Goal: Find specific page/section: Find specific page/section

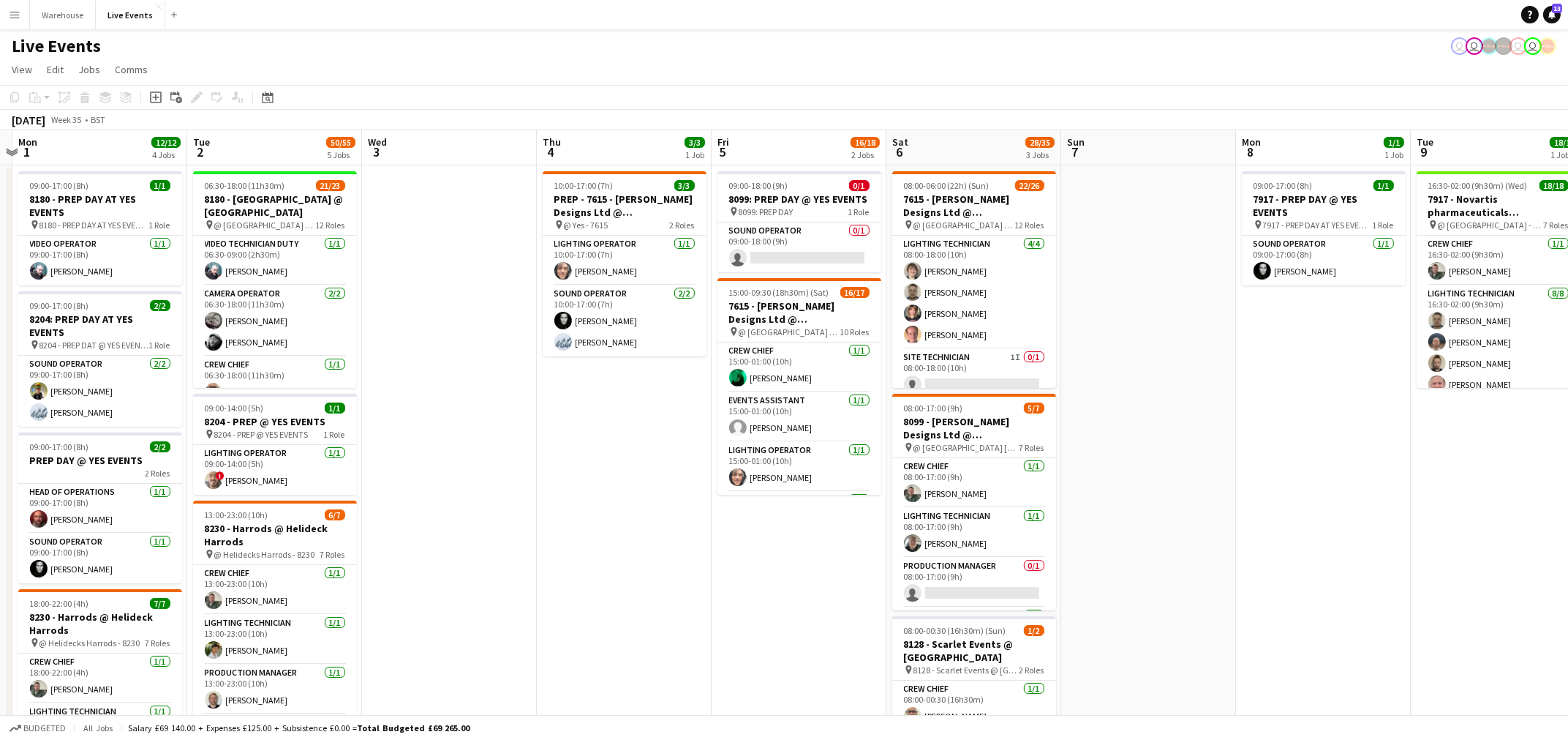
drag, startPoint x: 1072, startPoint y: 409, endPoint x: 485, endPoint y: 469, distance: 590.1
click at [485, 469] on app-calendar-viewport "Thu 28 Fri 29 Sat 30 Sun 31 Mon 1 12/12 4 Jobs Tue 2 50/55 5 Jobs Wed 3 Thu 4 3…" at bounding box center [784, 668] width 1568 height 1076
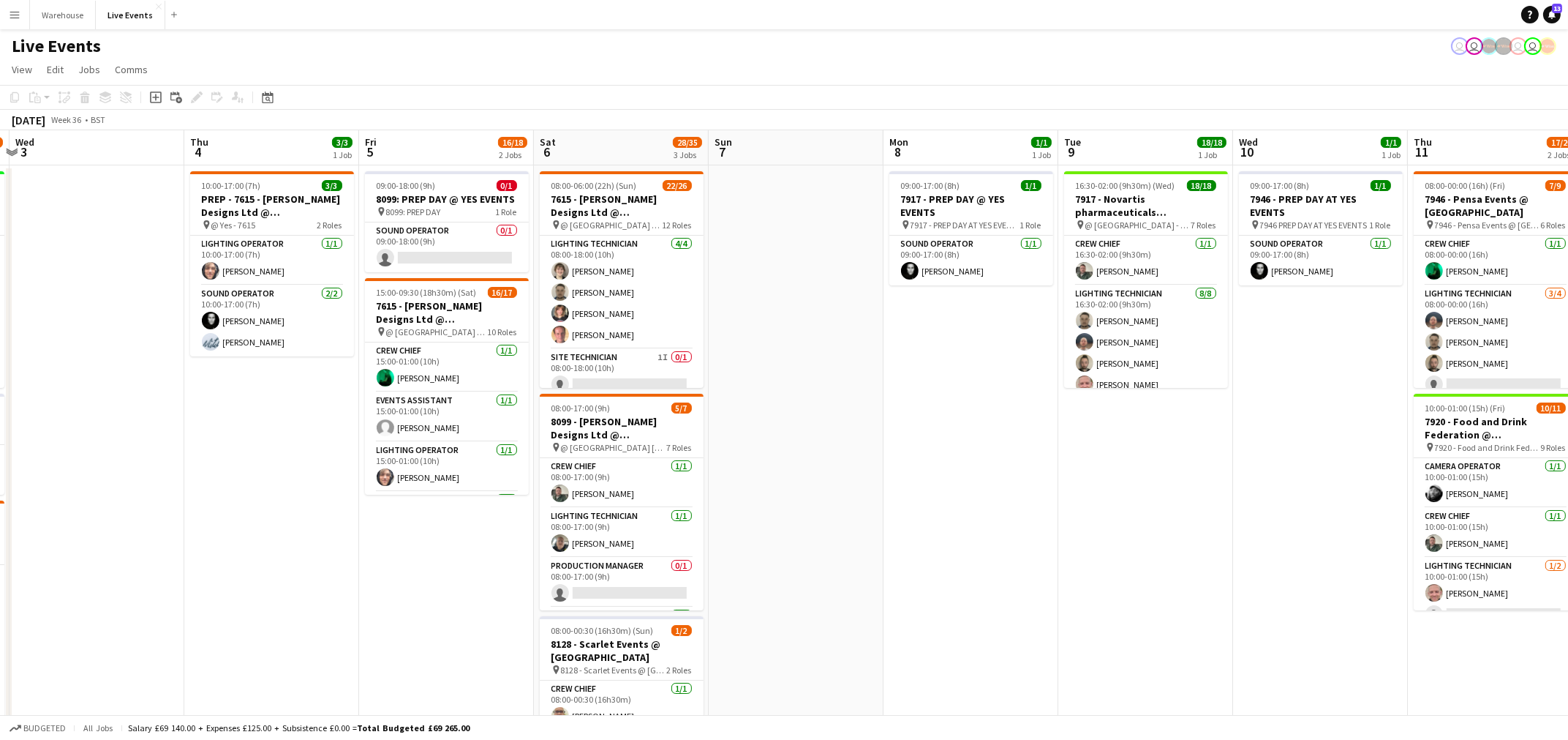
scroll to position [0, 434]
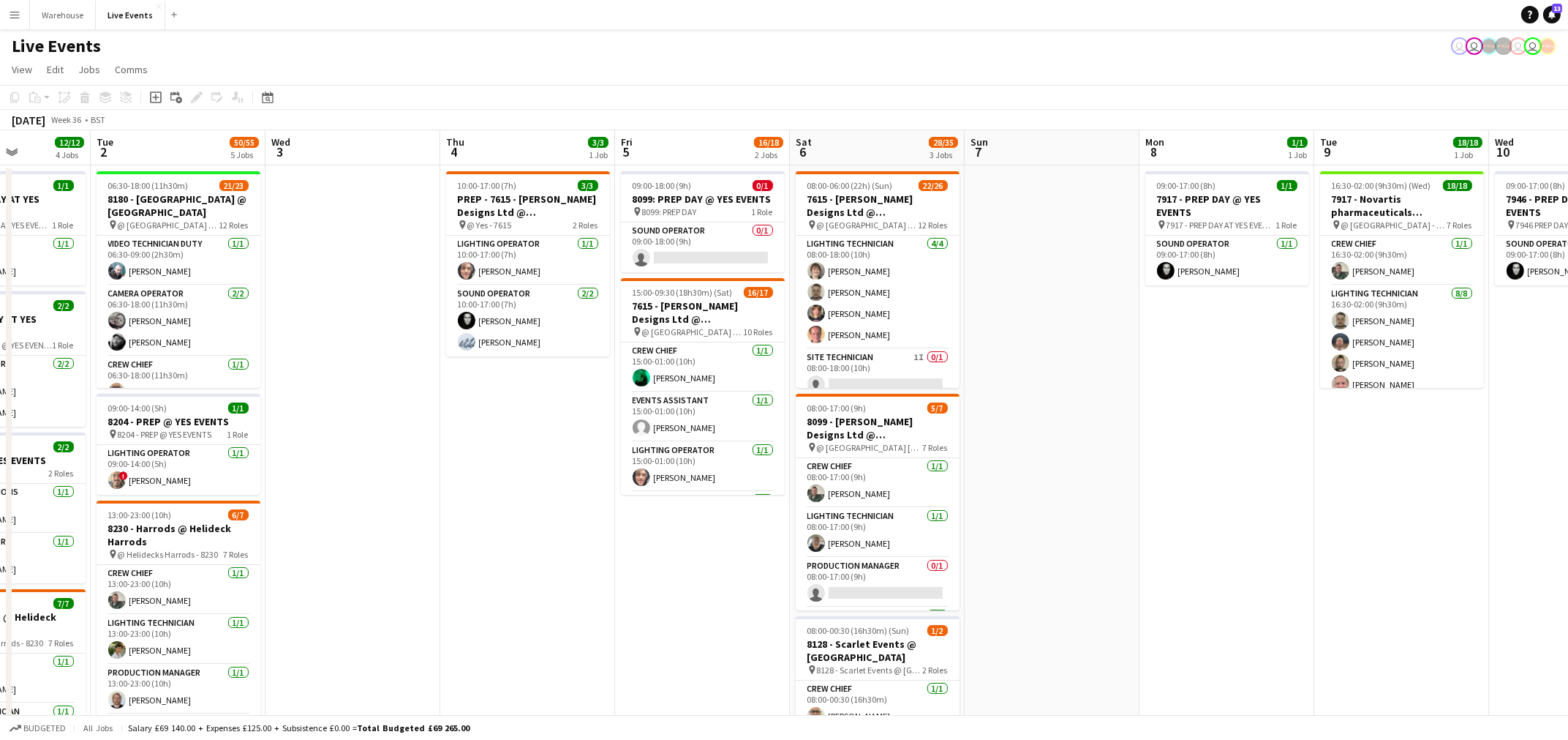
drag, startPoint x: 1302, startPoint y: 504, endPoint x: 909, endPoint y: 528, distance: 393.7
click at [909, 528] on app-calendar-viewport "Sat 30 Sun 31 Mon 1 12/12 4 Jobs Tue 2 50/55 5 Jobs Wed 3 Thu 4 3/3 1 Job Fri 5…" at bounding box center [784, 668] width 1568 height 1076
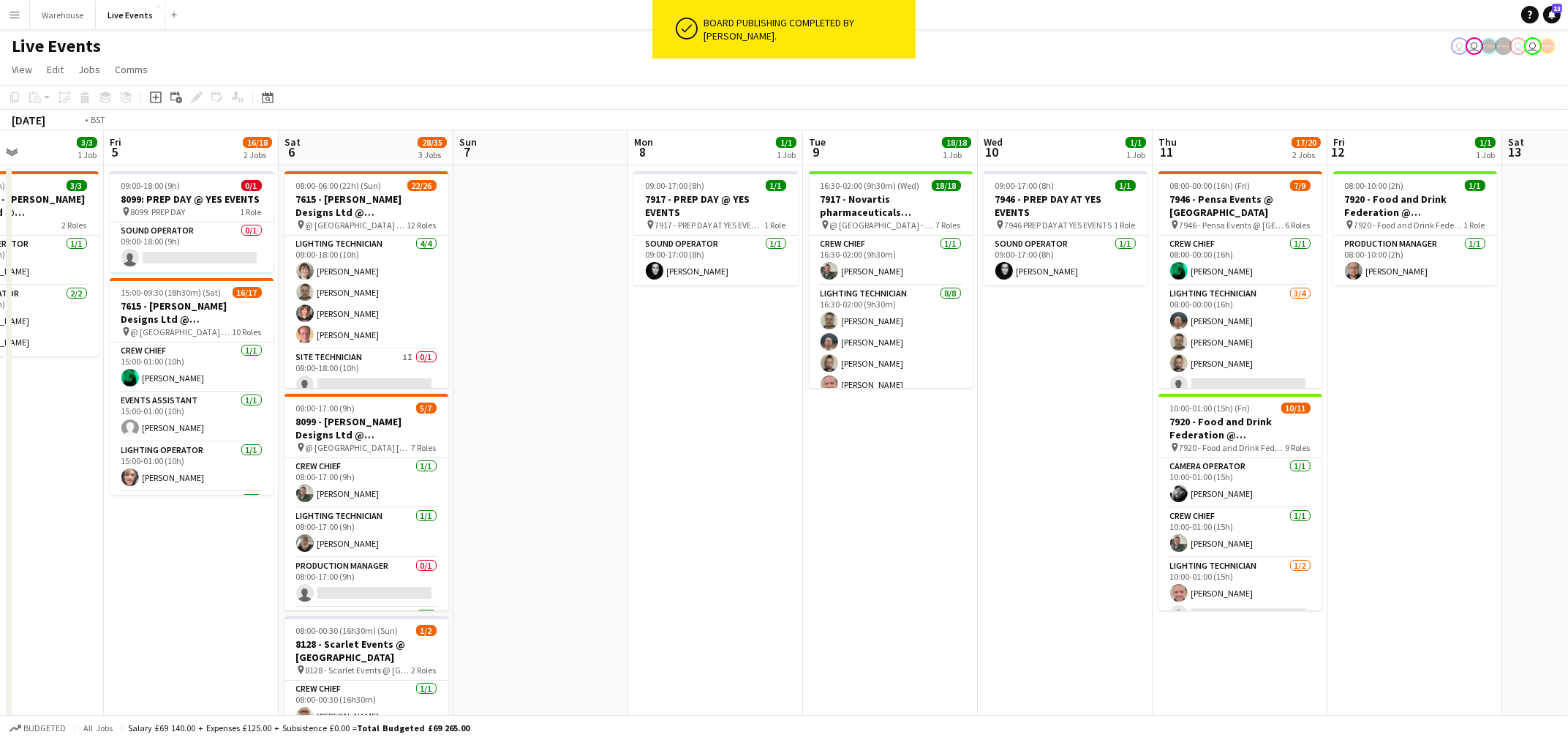
drag, startPoint x: 987, startPoint y: 497, endPoint x: 186, endPoint y: 501, distance: 801.0
click at [186, 501] on app-calendar-viewport "Mon 1 12/12 4 Jobs Tue 2 50/55 5 Jobs Wed 3 Thu 4 3/3 1 Job Fri 5 16/18 2 Jobs …" at bounding box center [784, 668] width 1568 height 1076
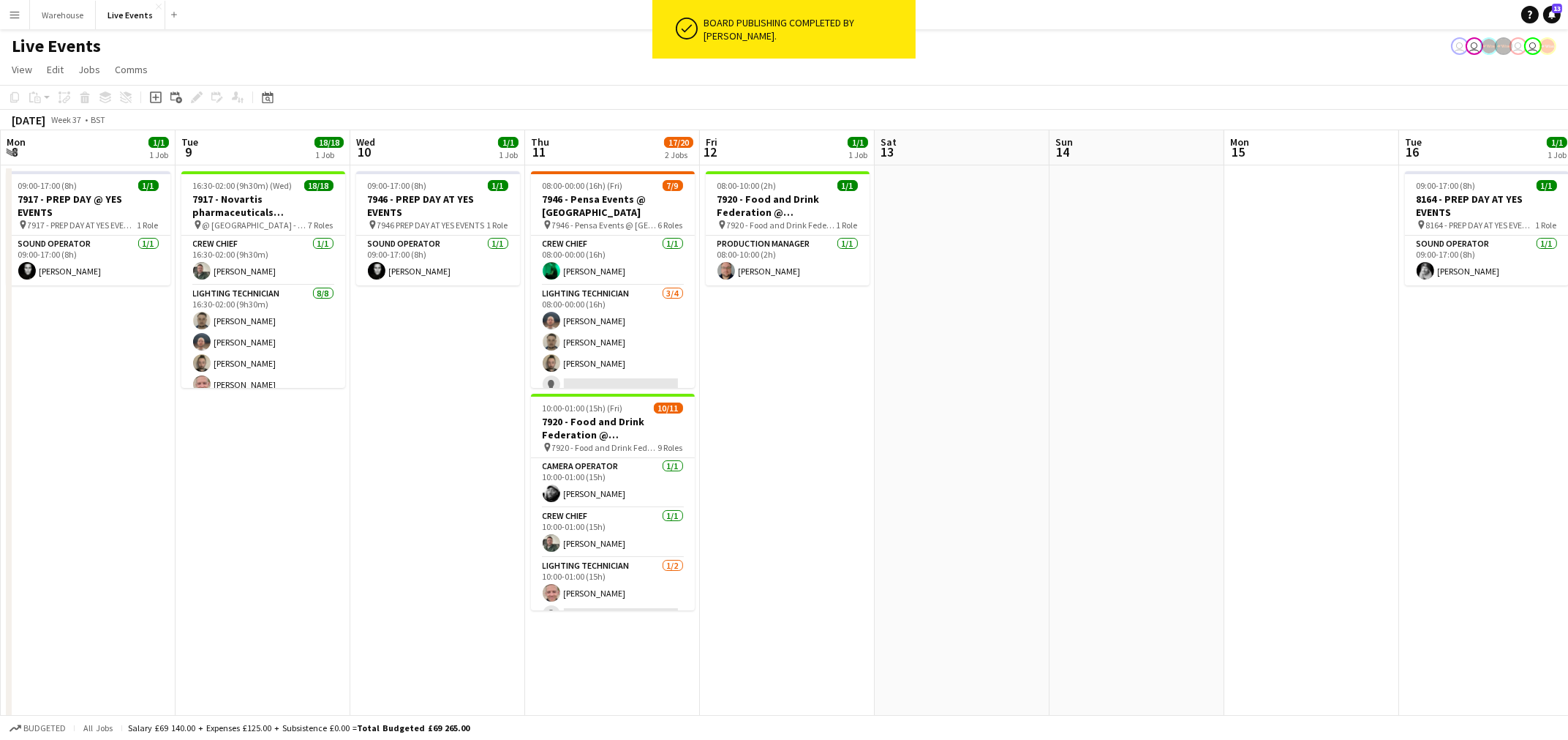
scroll to position [0, 636]
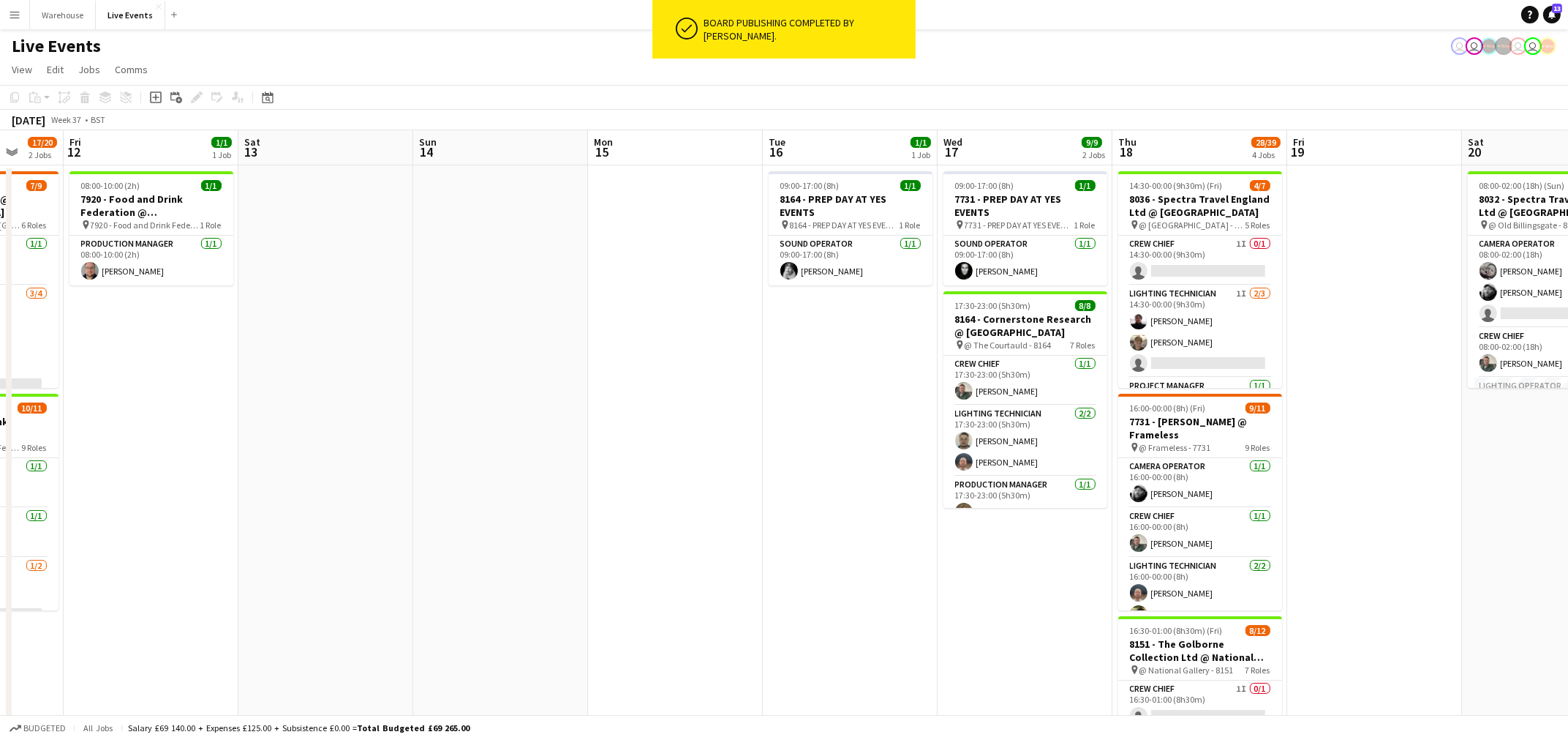
drag, startPoint x: 1092, startPoint y: 538, endPoint x: 622, endPoint y: 540, distance: 470.0
click at [622, 540] on app-calendar-viewport "Mon 8 1/1 1 Job Tue 9 18/18 1 Job Wed 10 1/1 1 Job Thu 11 17/20 2 Jobs Fri 12 1…" at bounding box center [784, 668] width 1568 height 1076
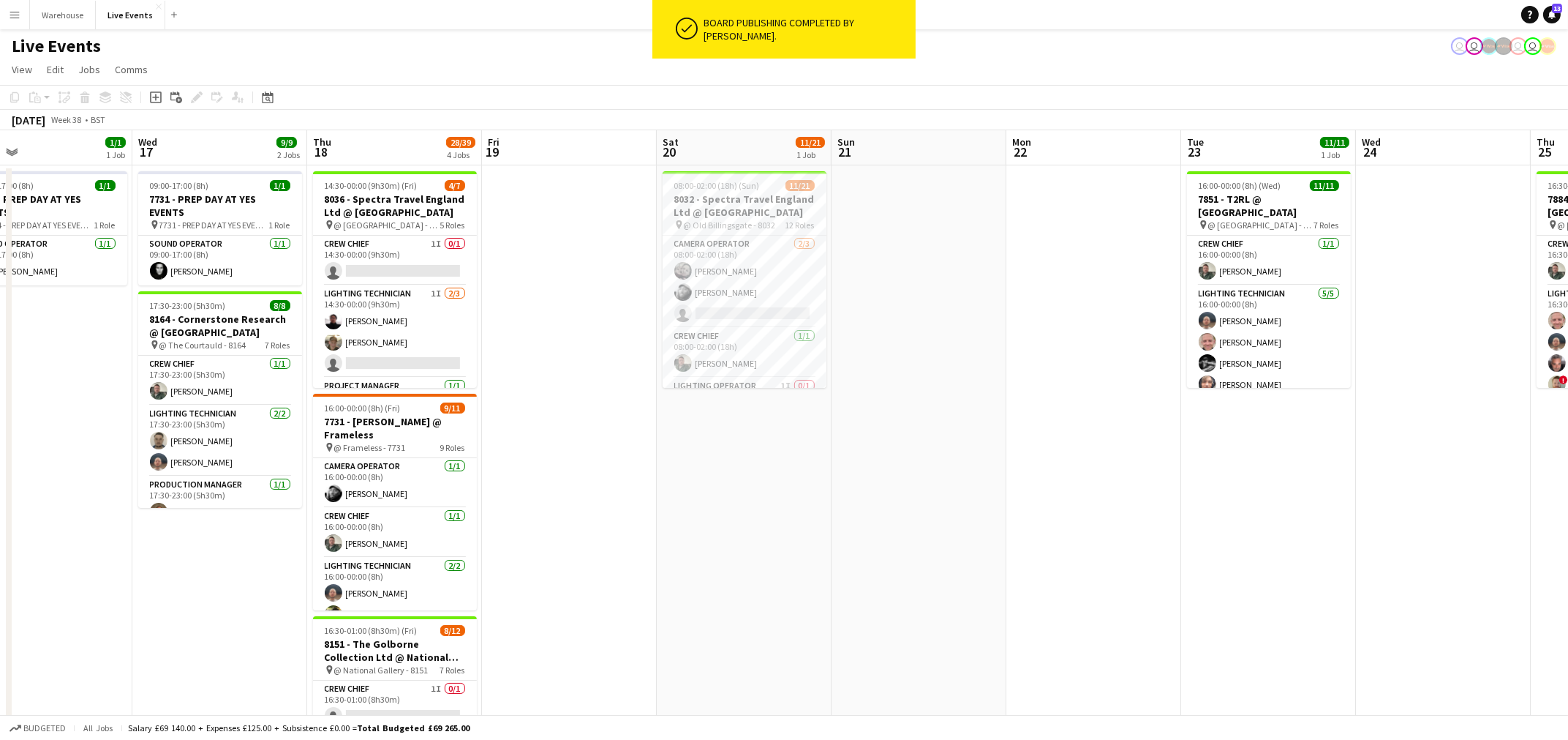
scroll to position [0, 688]
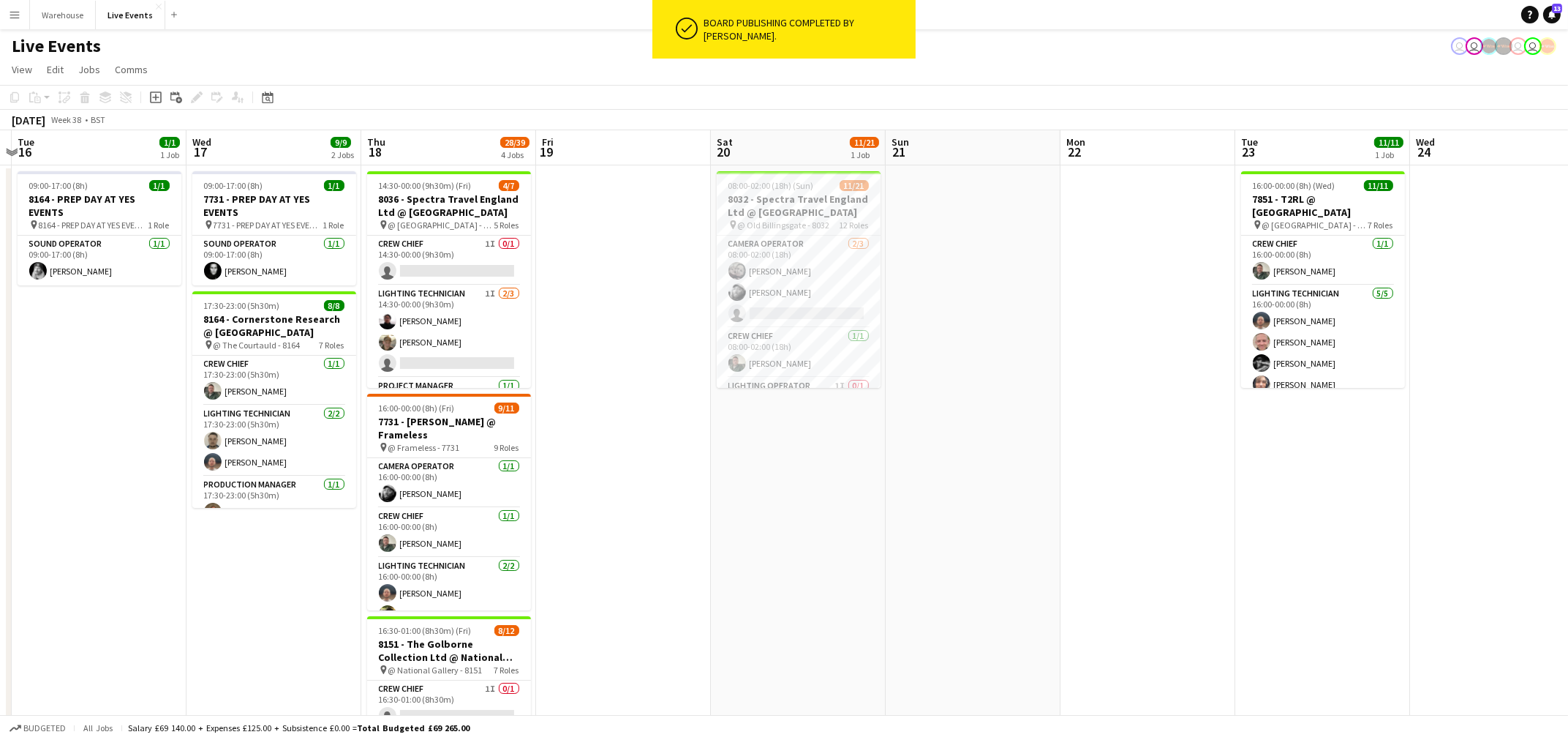
drag, startPoint x: 1449, startPoint y: 581, endPoint x: 698, endPoint y: 582, distance: 751.0
click at [698, 582] on app-calendar-viewport "Fri 12 1/1 1 Job Sat 13 Sun 14 Mon 15 Tue 16 1/1 1 Job Wed 17 9/9 2 Jobs Thu 18…" at bounding box center [784, 668] width 1568 height 1076
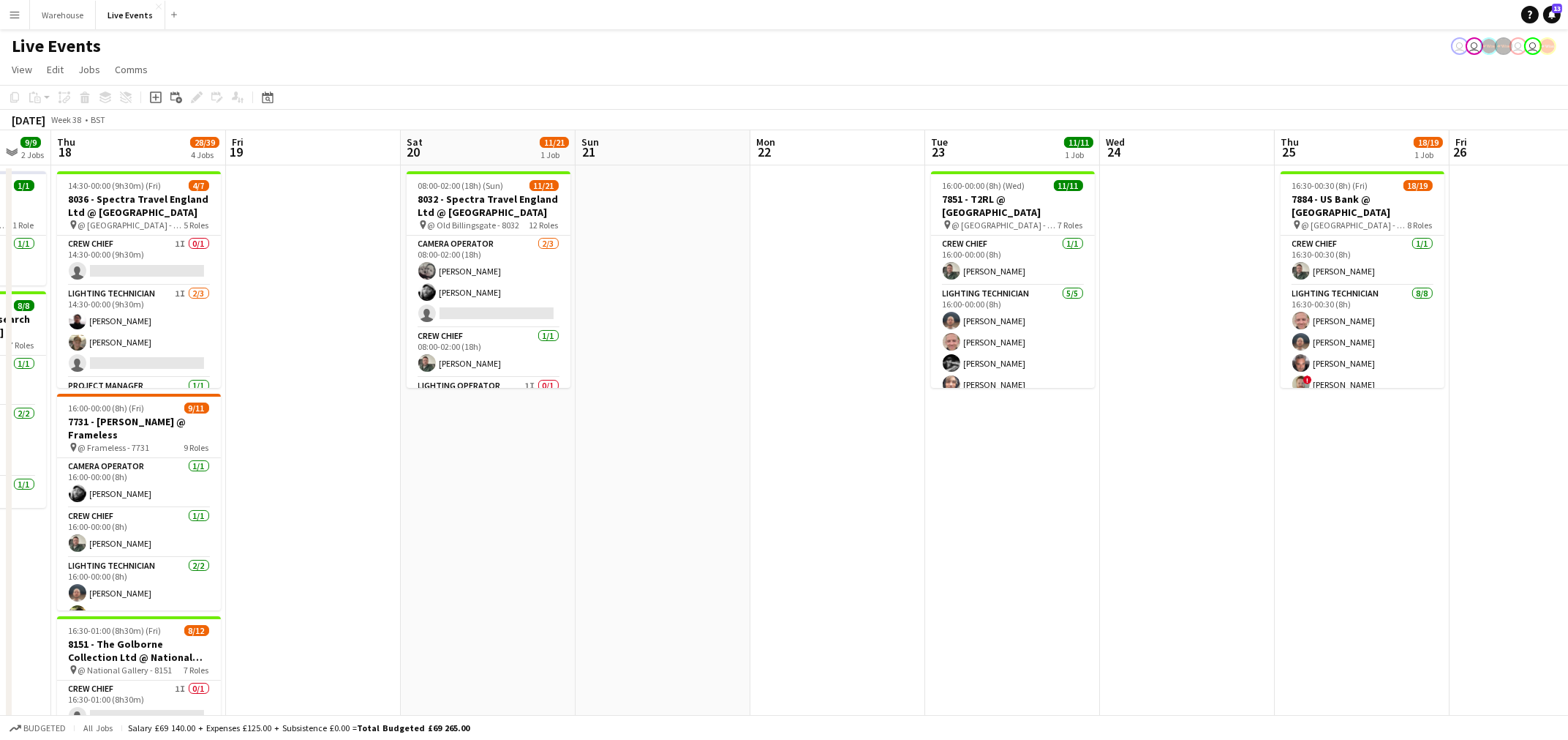
drag, startPoint x: 949, startPoint y: 540, endPoint x: 789, endPoint y: 546, distance: 160.1
click at [789, 546] on app-calendar-viewport "Sun 14 Mon 15 Tue 16 1/1 1 Job Wed 17 9/9 2 Jobs Thu 18 28/39 4 Jobs Fri 19 Sat…" at bounding box center [784, 668] width 1568 height 1076
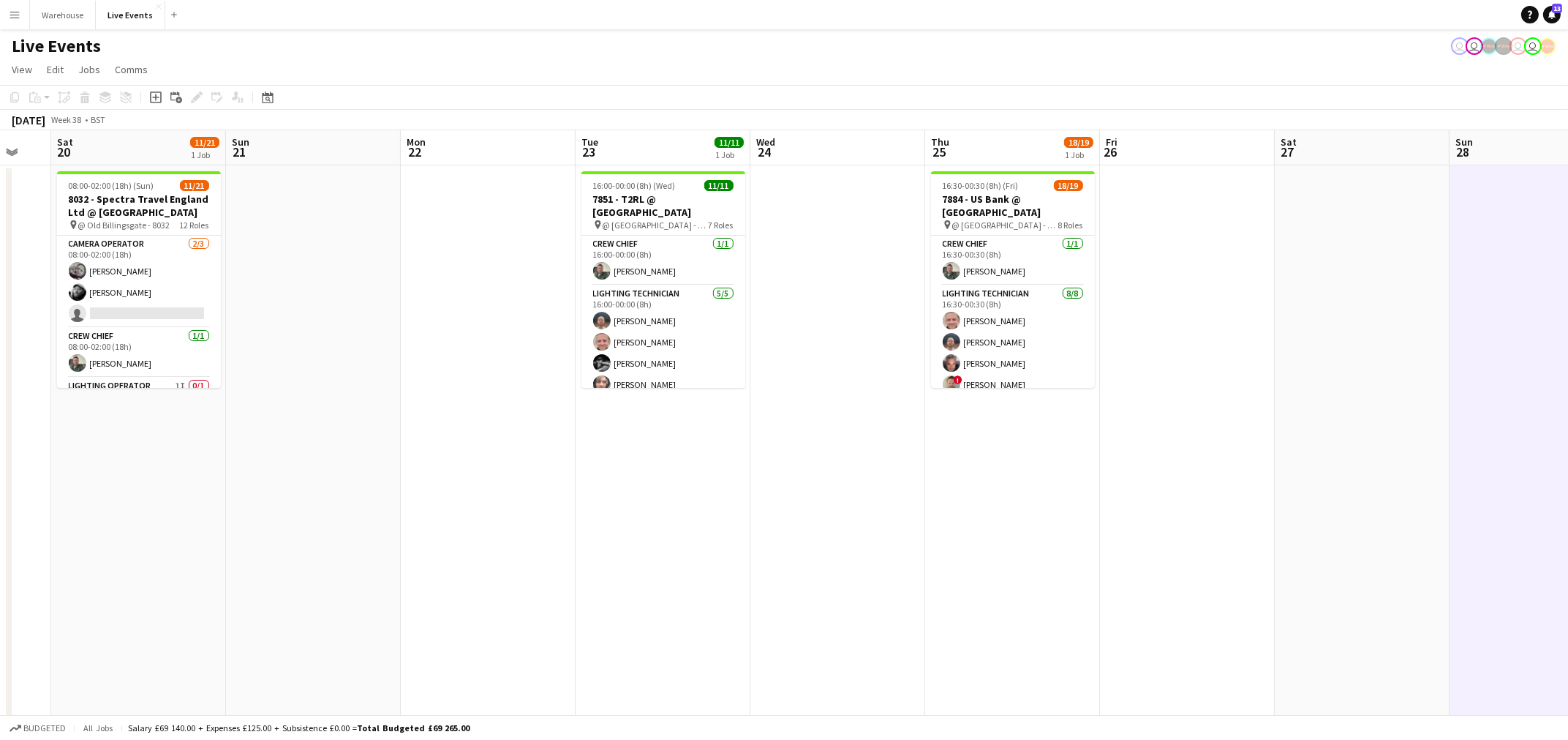
scroll to position [0, 505]
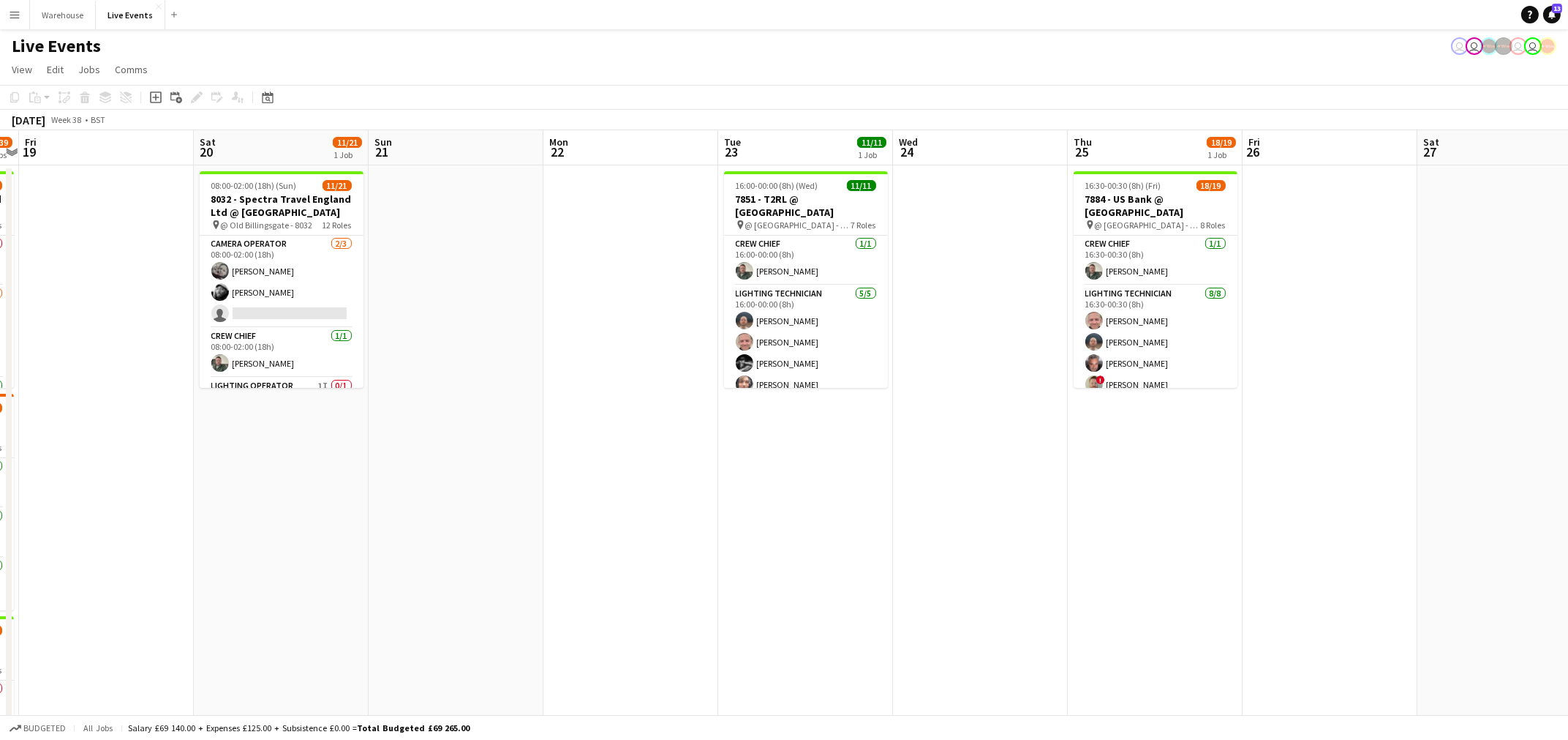
drag, startPoint x: 1022, startPoint y: 534, endPoint x: 821, endPoint y: 529, distance: 201.1
click at [821, 529] on app-calendar-viewport "Tue 16 1/1 1 Job Wed 17 9/9 2 Jobs Thu 18 28/39 4 Jobs Fri 19 Sat 20 11/21 1 Jo…" at bounding box center [784, 668] width 1568 height 1076
drag, startPoint x: 897, startPoint y: 254, endPoint x: 900, endPoint y: 347, distance: 93.0
click at [900, 347] on app-date-cell at bounding box center [983, 685] width 175 height 1041
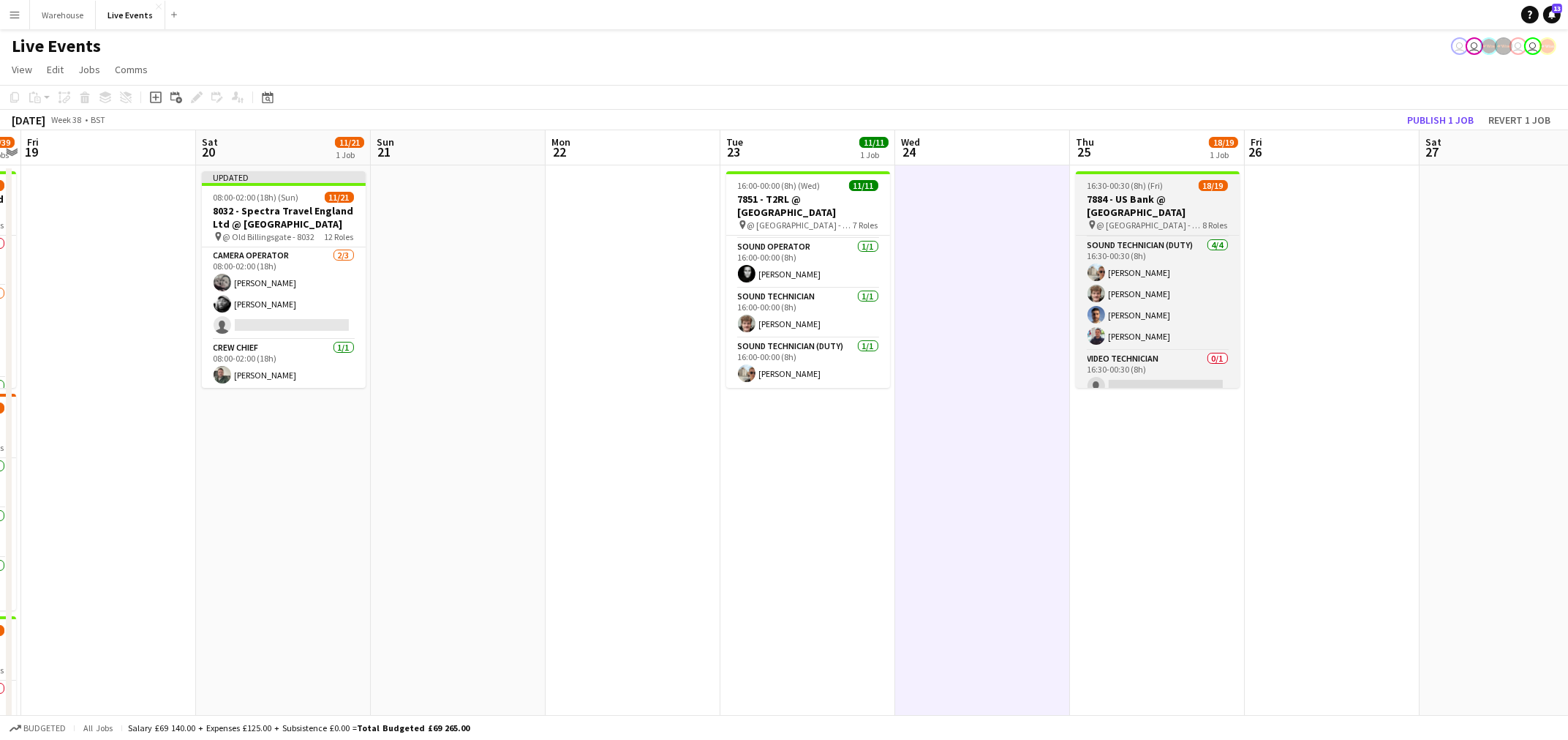
scroll to position [479, 0]
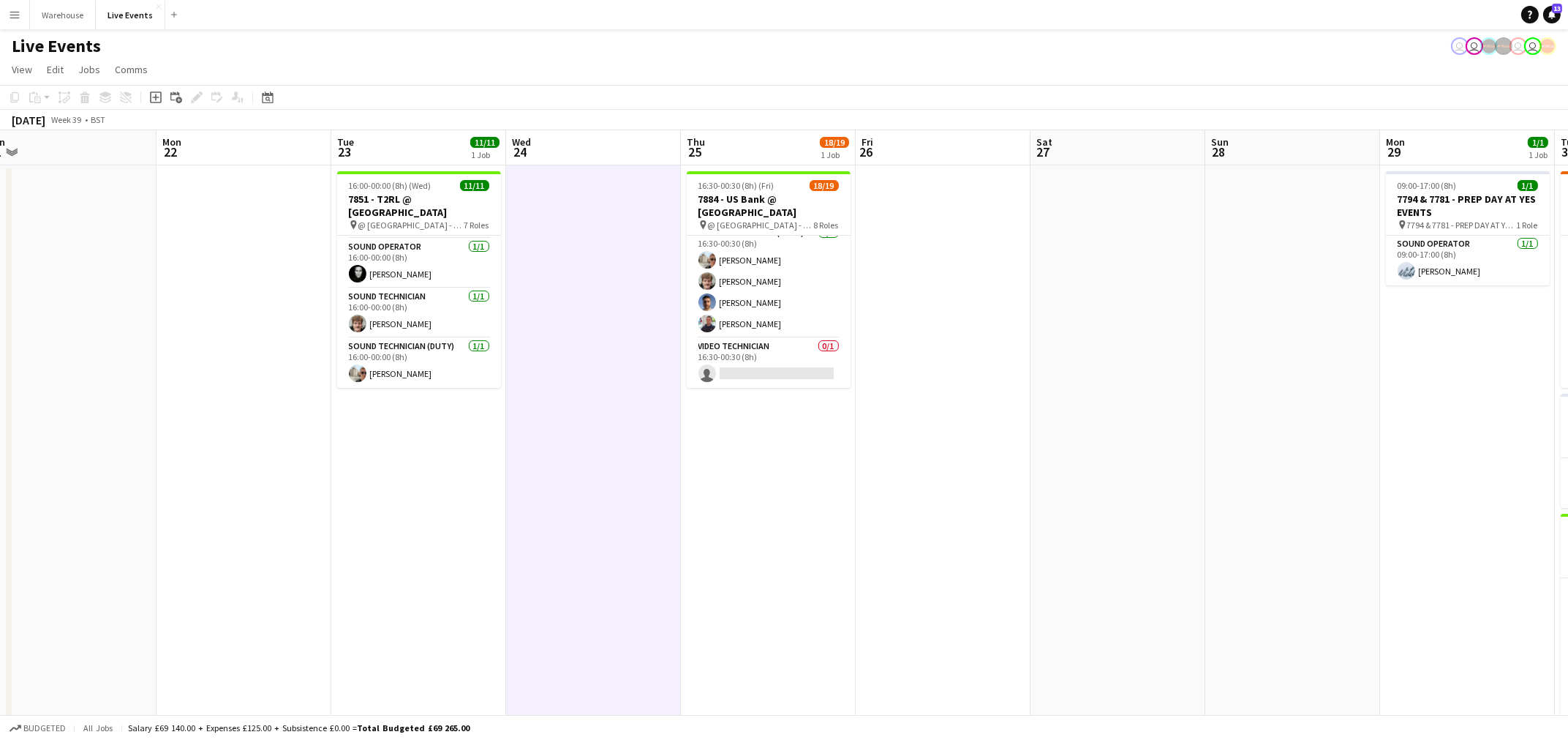
drag, startPoint x: 1296, startPoint y: 424, endPoint x: 556, endPoint y: 458, distance: 740.8
click at [556, 461] on app-calendar-viewport "Thu 18 28/39 4 Jobs Fri 19 Sat 20 11/21 1 Job Sun 21 Mon 22 Tue 23 11/11 1 Job …" at bounding box center [784, 668] width 1568 height 1076
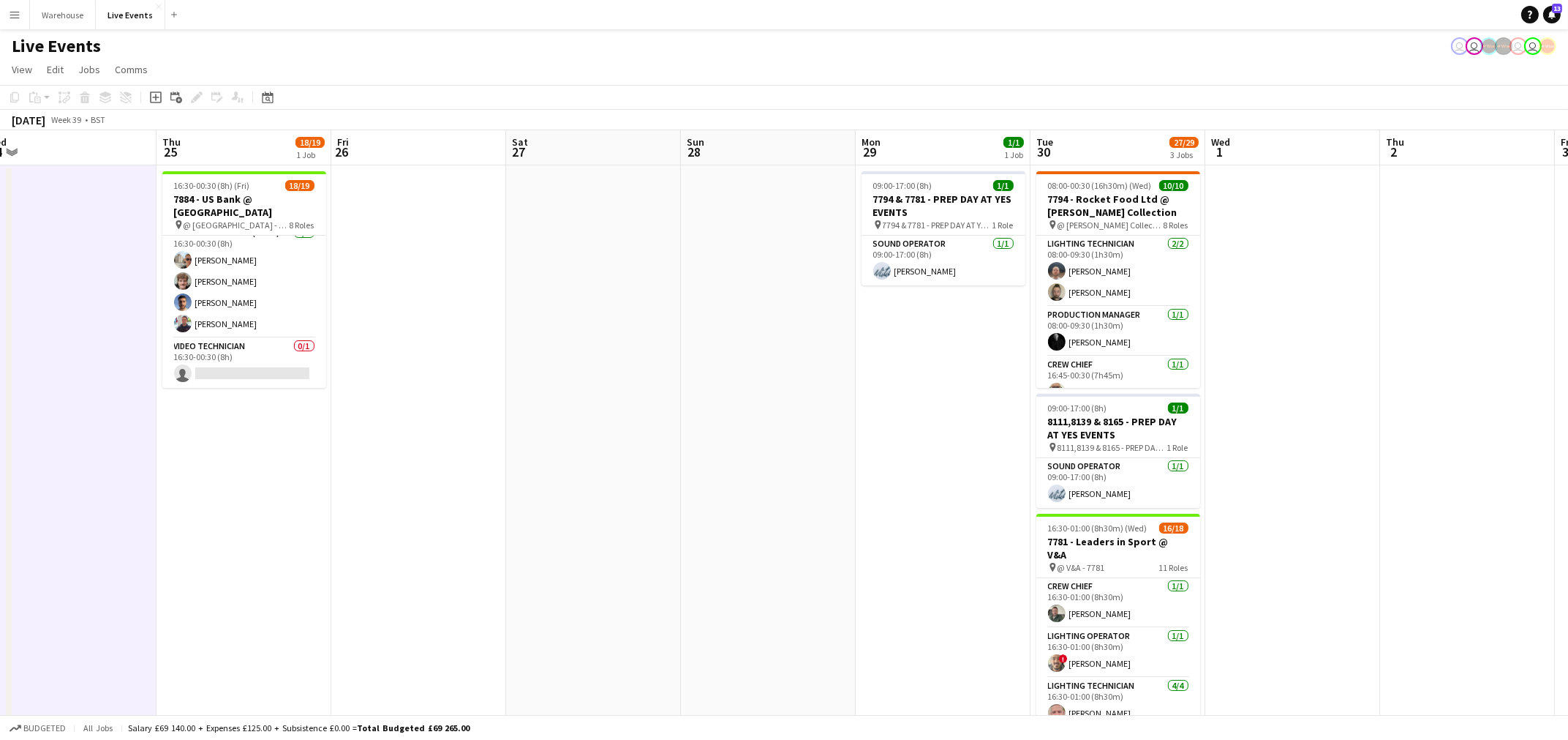
scroll to position [0, 449]
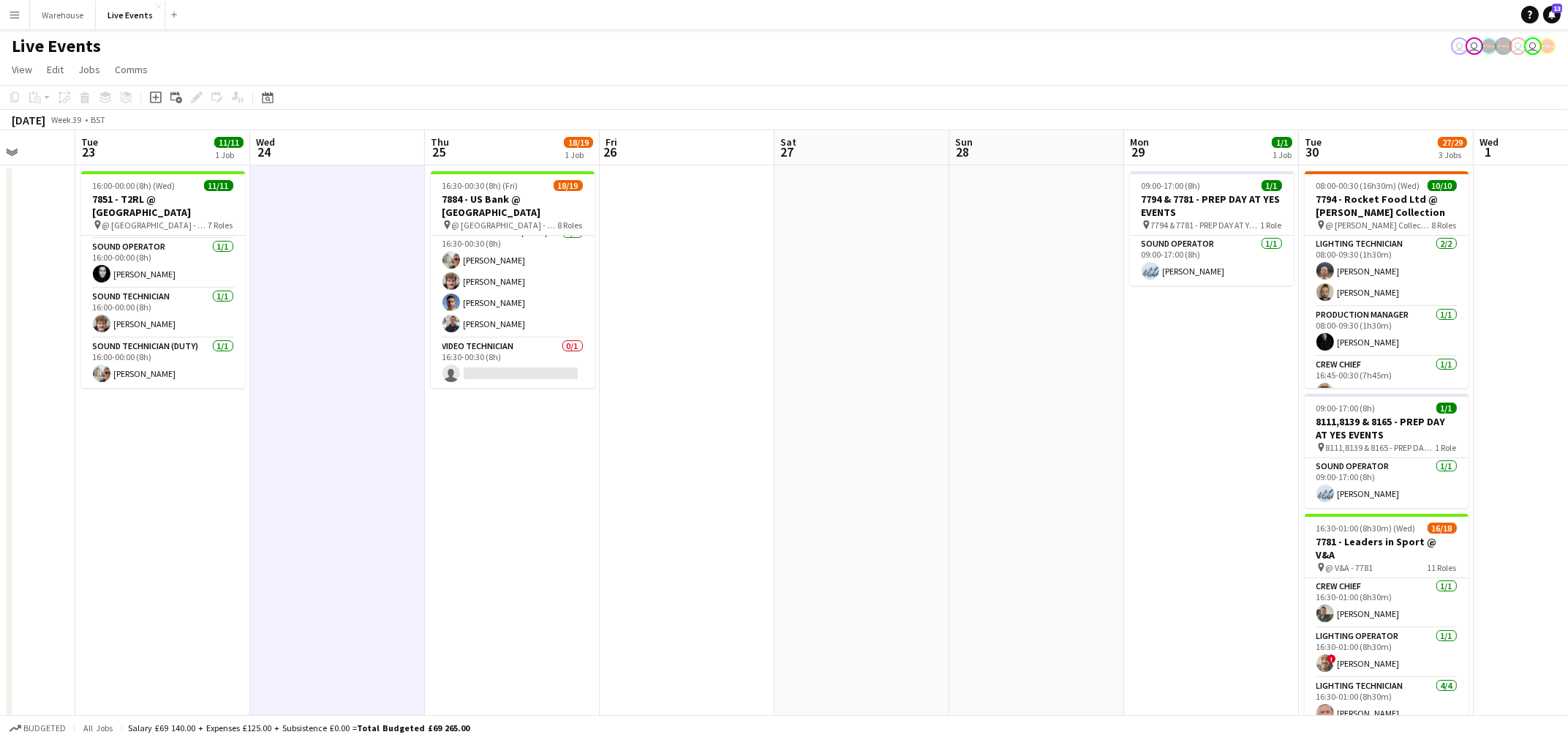
drag, startPoint x: 1102, startPoint y: 444, endPoint x: 879, endPoint y: 483, distance: 226.4
click at [879, 483] on app-calendar-viewport "Sat 20 11/21 1 Job Sun 21 Mon 22 Tue 23 11/11 1 Job Wed 24 Thu 25 18/19 1 Job F…" at bounding box center [784, 668] width 1568 height 1076
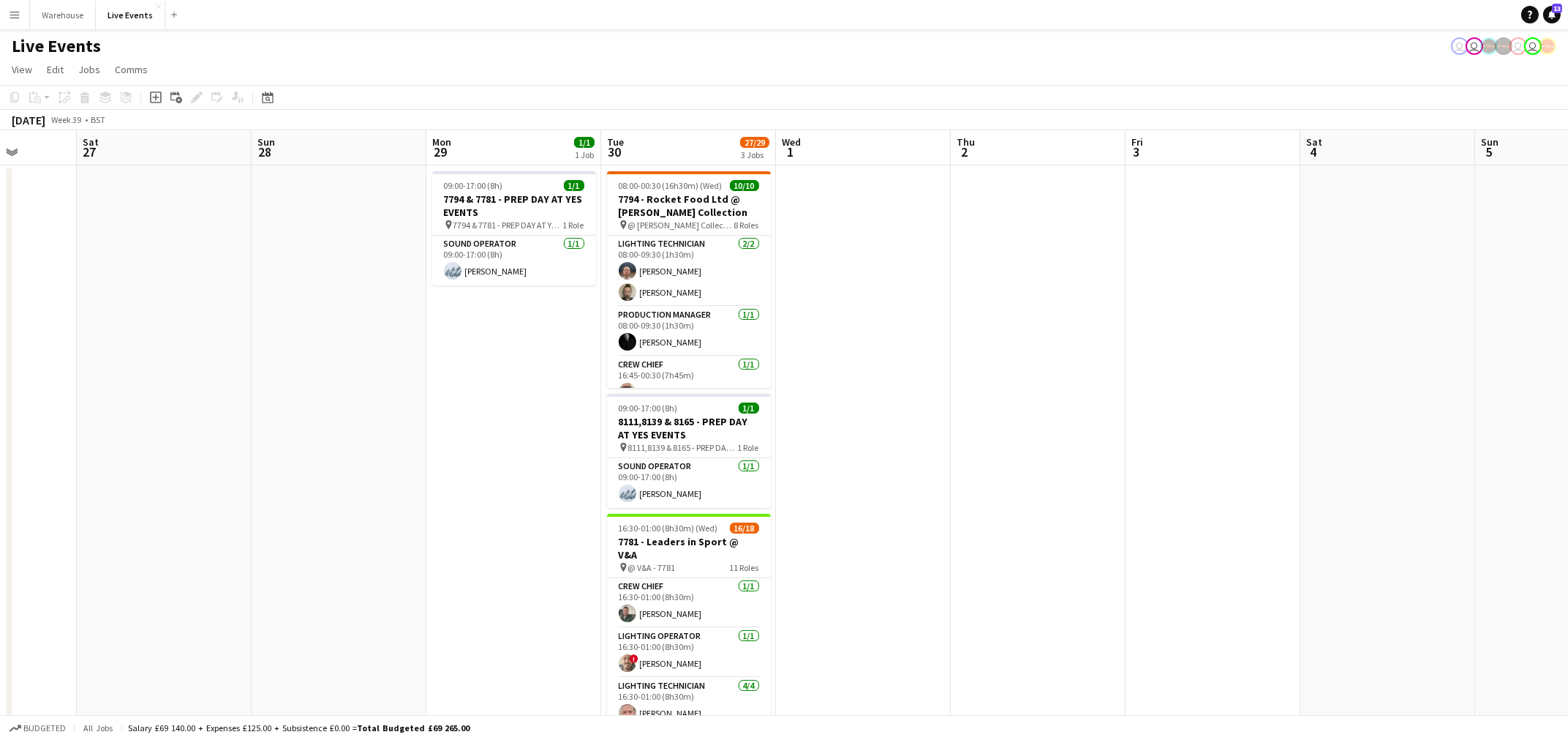
drag, startPoint x: 741, startPoint y: 436, endPoint x: 887, endPoint y: 447, distance: 146.4
click at [926, 431] on app-calendar-viewport "Wed 24 Thu 25 18/19 1 Job Fri 26 Sat 27 Sun 28 Mon 29 1/1 1 Job Tue 30 27/29 3 …" at bounding box center [784, 668] width 1568 height 1076
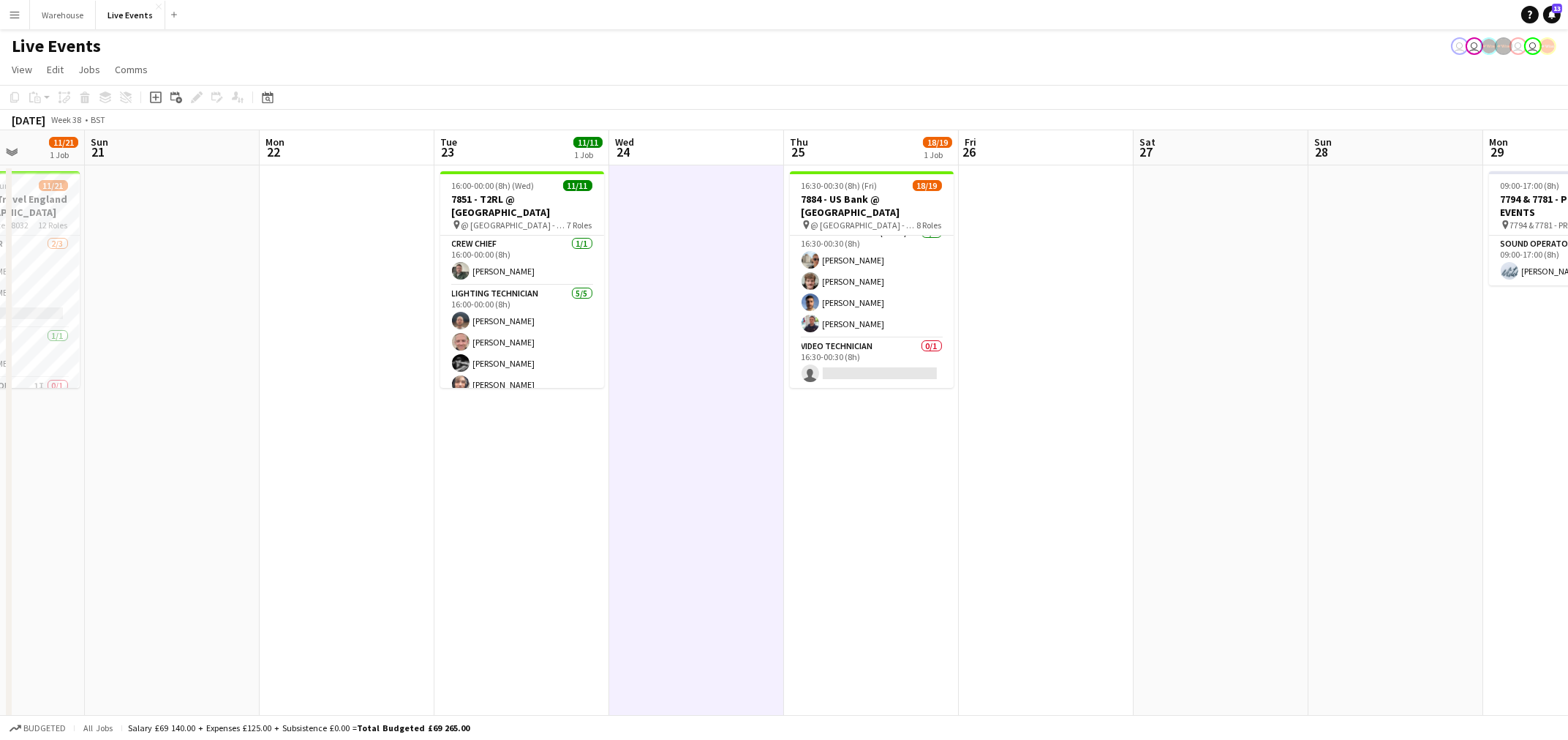
drag, startPoint x: 597, startPoint y: 469, endPoint x: 1296, endPoint y: 454, distance: 699.2
click at [1296, 454] on app-calendar-viewport "Fri 19 Sat 20 11/21 1 Job Sun 21 Mon 22 Tue 23 11/11 1 Job Wed 24 Thu 25 18/19 …" at bounding box center [784, 668] width 1568 height 1076
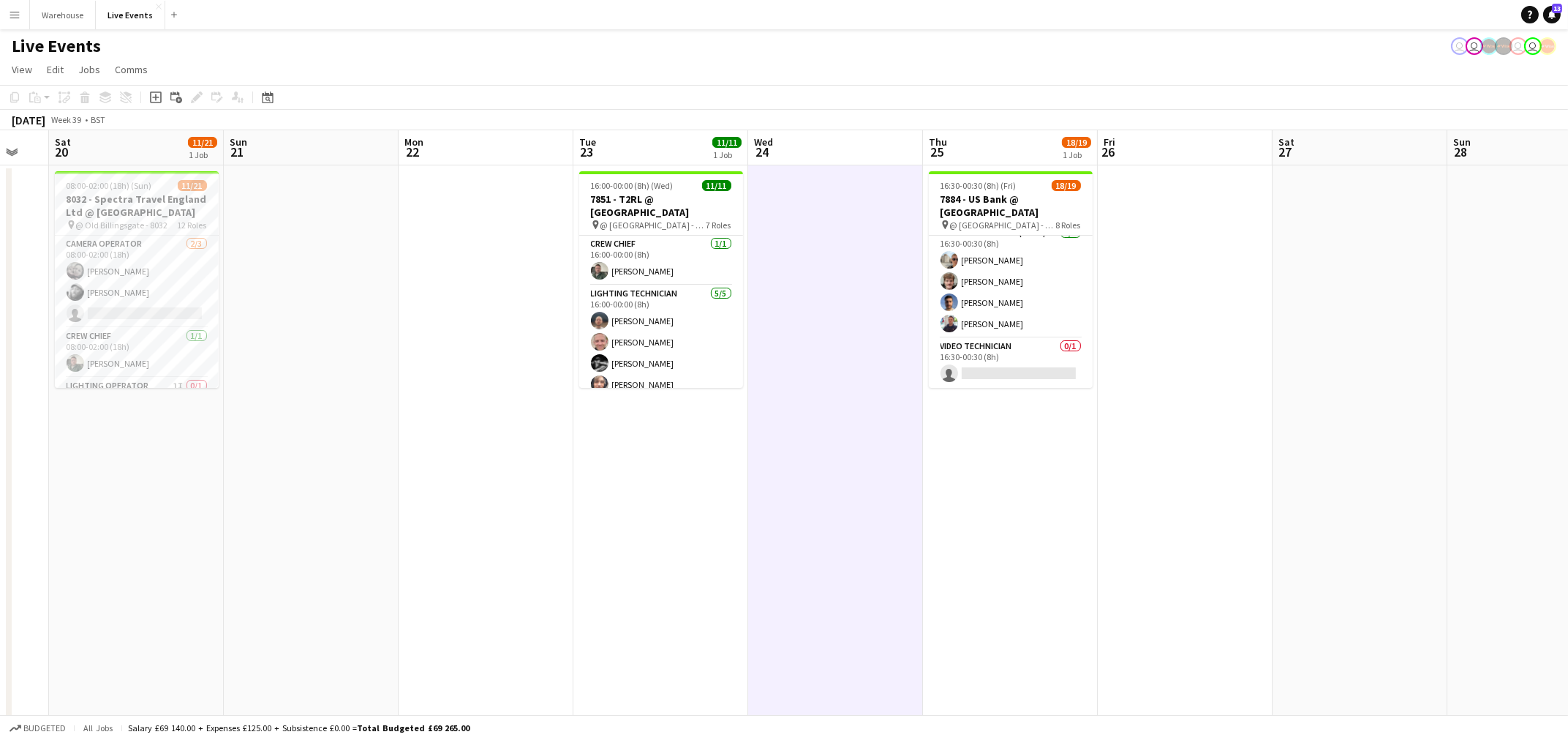
drag, startPoint x: 995, startPoint y: 478, endPoint x: 1131, endPoint y: 478, distance: 136.0
click at [1130, 478] on app-calendar-viewport "Wed 17 9/9 2 Jobs Thu 18 28/39 4 Jobs Fri 19 Sat 20 11/21 1 Job Sun 21 Mon 22 T…" at bounding box center [784, 668] width 1568 height 1076
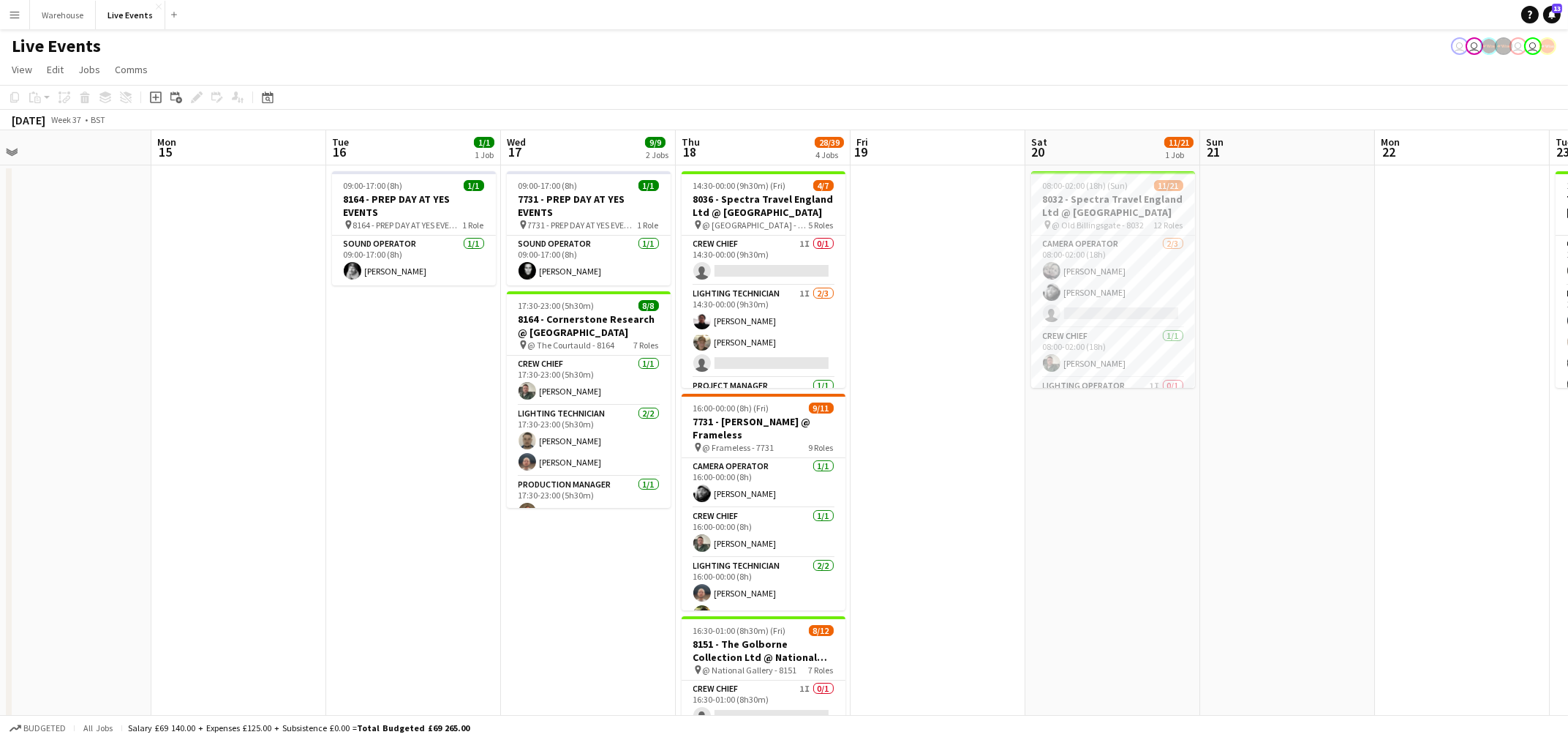
drag, startPoint x: 1094, startPoint y: 514, endPoint x: 1139, endPoint y: 511, distance: 45.1
click at [1270, 500] on app-calendar-viewport "Fri 12 1/1 1 Job Sat 13 Sun 14 Mon 15 Tue 16 1/1 1 Job Wed 17 9/9 2 Jobs Thu 18…" at bounding box center [784, 668] width 1568 height 1076
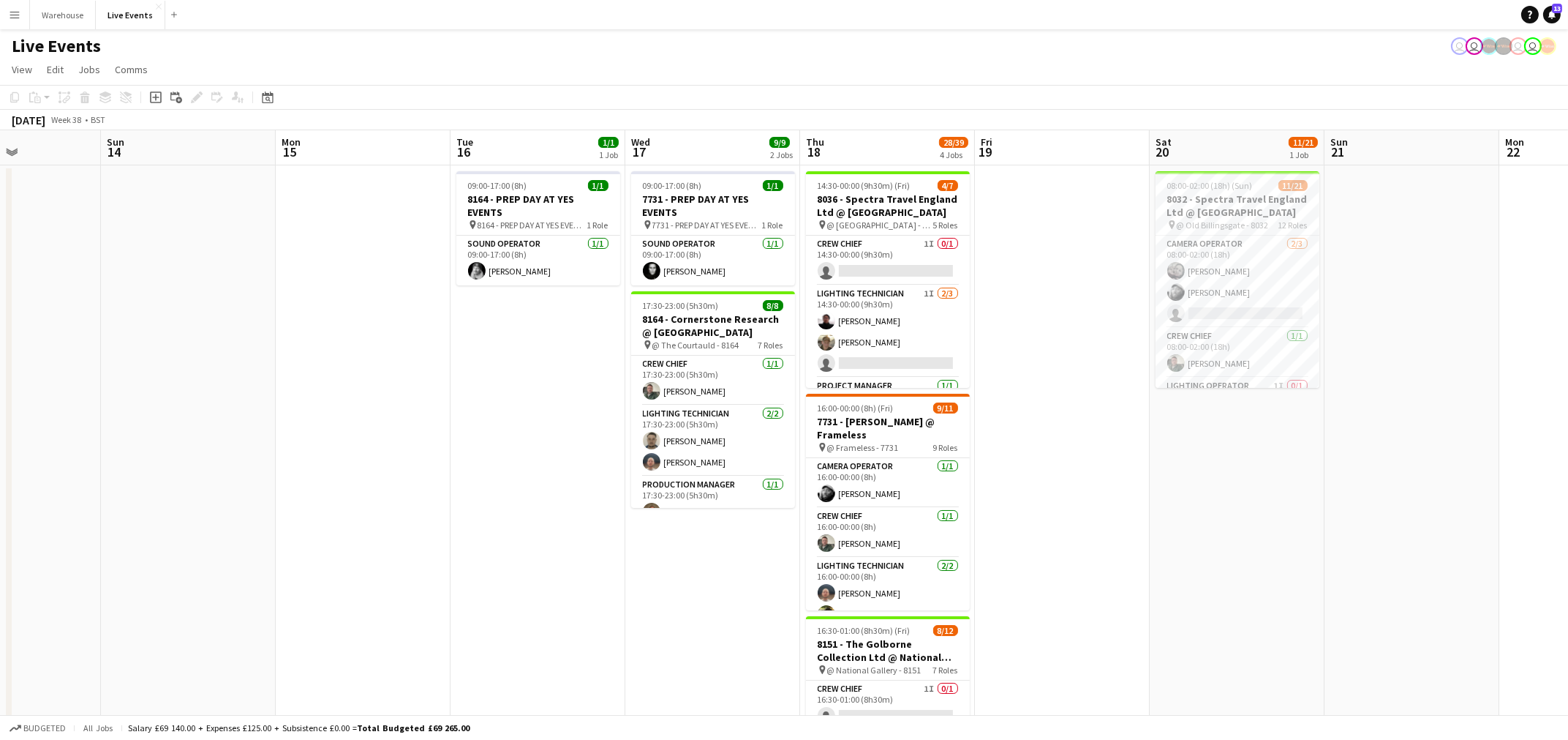
drag, startPoint x: 1033, startPoint y: 481, endPoint x: 1102, endPoint y: 477, distance: 69.1
click at [1102, 478] on app-calendar-viewport "Thu 11 17/20 2 Jobs Fri 12 1/1 1 Job Sat 13 Sun 14 Mon 15 Tue 16 1/1 1 Job Wed …" at bounding box center [784, 668] width 1568 height 1076
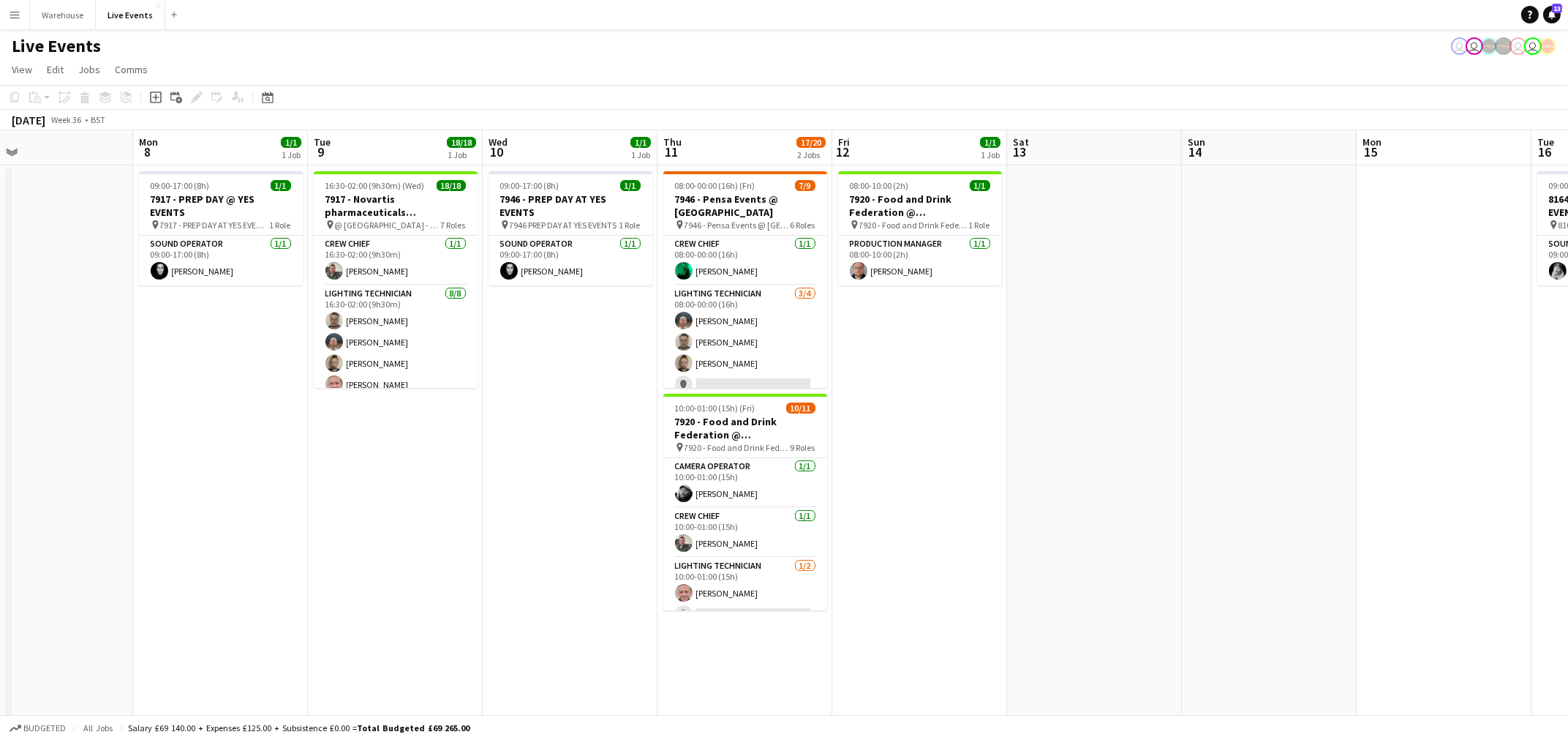
drag, startPoint x: 963, startPoint y: 517, endPoint x: 1072, endPoint y: 525, distance: 109.3
click at [1309, 527] on app-calendar-viewport "Fri 5 16/18 2 Jobs Sat 6 28/35 3 Jobs Sun 7 Mon 8 1/1 1 Job Tue 9 18/18 1 Job W…" at bounding box center [784, 668] width 1568 height 1076
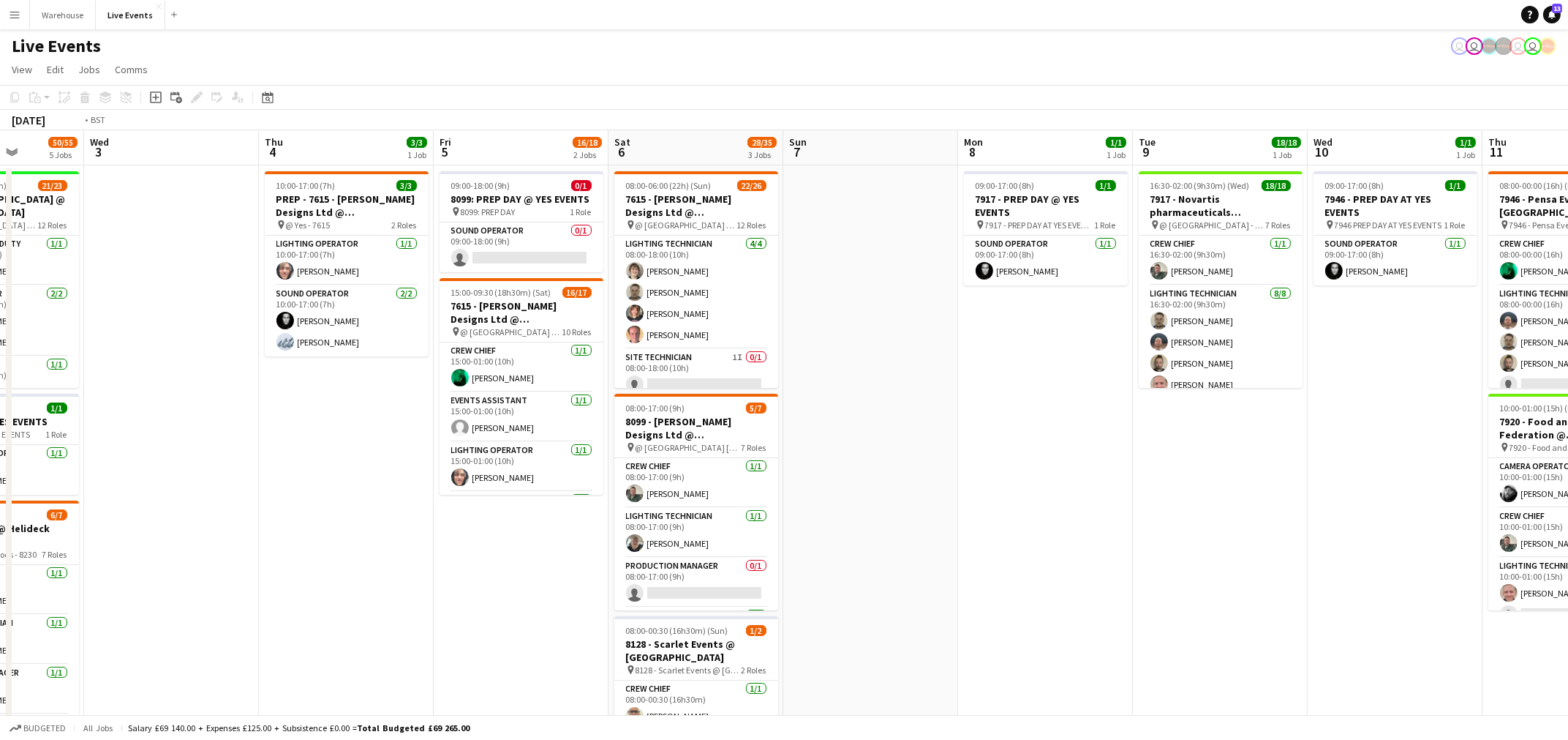
drag, startPoint x: 967, startPoint y: 566, endPoint x: 1206, endPoint y: 580, distance: 239.4
click at [1206, 580] on app-calendar-viewport "Sun 31 Mon 1 12/12 4 Jobs Tue 2 50/55 5 Jobs Wed 3 Thu 4 3/3 1 Job Fri 5 16/18 …" at bounding box center [784, 668] width 1568 height 1076
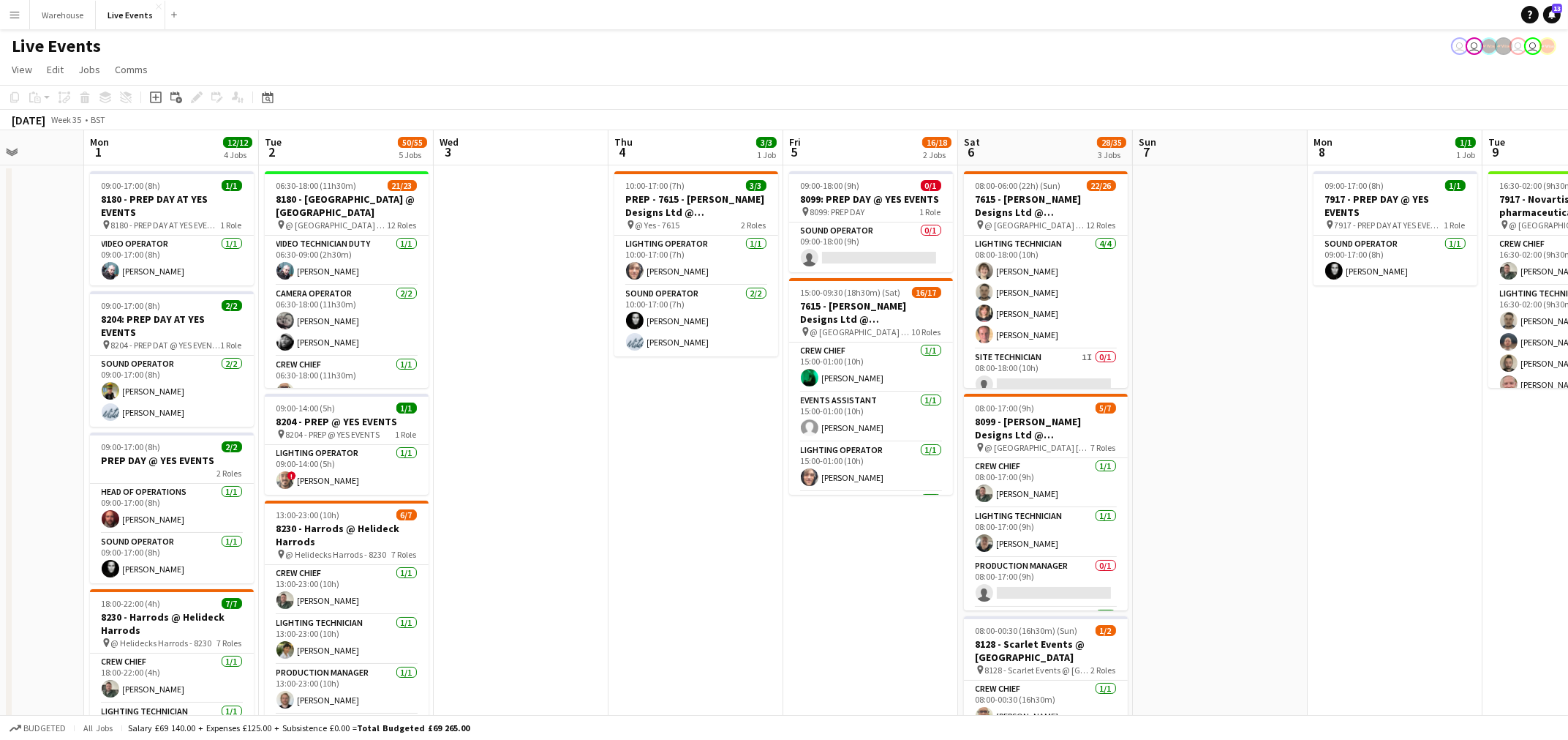
scroll to position [0, 409]
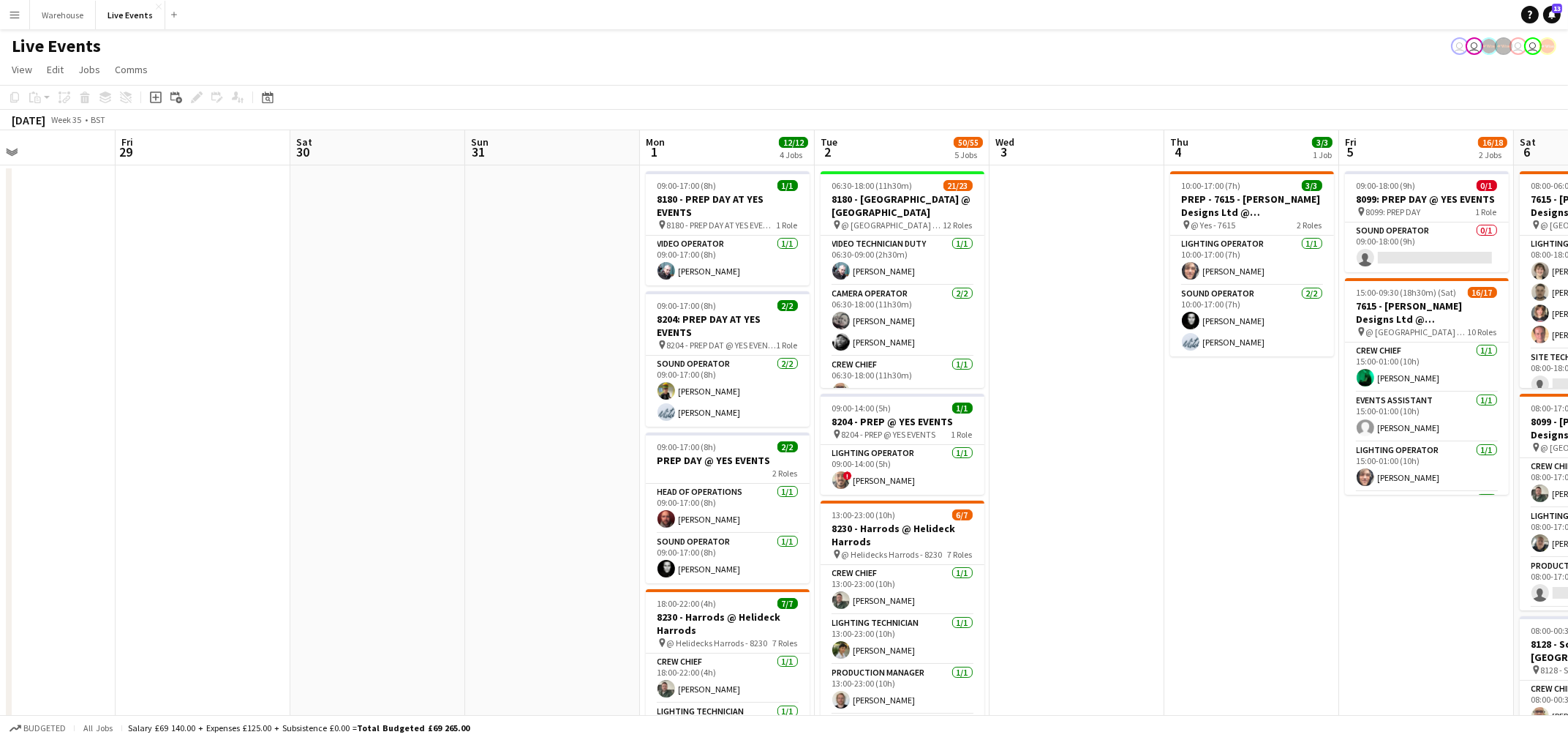
drag, startPoint x: 720, startPoint y: 569, endPoint x: 1092, endPoint y: 593, distance: 372.8
click at [1092, 593] on app-calendar-viewport "Tue 26 Wed 27 Thu 28 Fri 29 Sat 30 Sun 31 Mon 1 12/12 4 Jobs Tue 2 50/55 5 Jobs…" at bounding box center [784, 668] width 1568 height 1076
